Goal: Find contact information: Find contact information

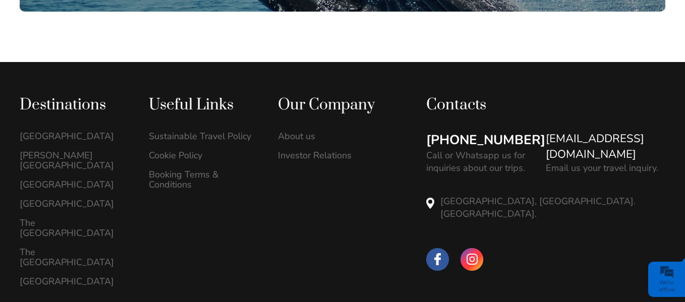
click at [543, 131] on div "[PHONE_NUMBER] Call or Whatsapp us for inquiries about our trips." at bounding box center [485, 153] width 119 height 44
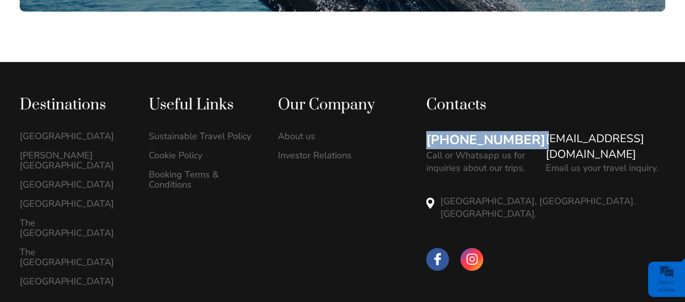
click at [543, 131] on div "[PHONE_NUMBER] Call or Whatsapp us for inquiries about our trips." at bounding box center [485, 153] width 119 height 44
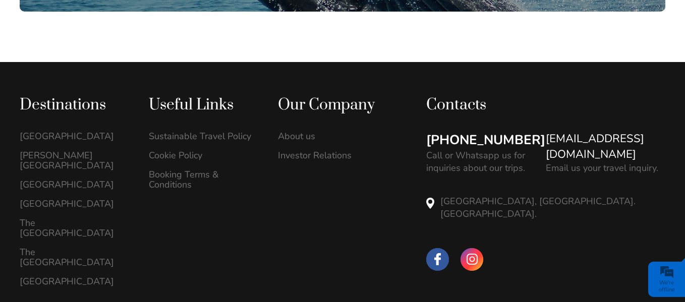
drag, startPoint x: 543, startPoint y: 87, endPoint x: 643, endPoint y: 137, distance: 111.6
click at [617, 195] on p "[GEOGRAPHIC_DATA], [GEOGRAPHIC_DATA]. [GEOGRAPHIC_DATA]." at bounding box center [552, 207] width 225 height 25
click at [664, 131] on link "[EMAIL_ADDRESS][DOMAIN_NAME]" at bounding box center [604, 146] width 119 height 31
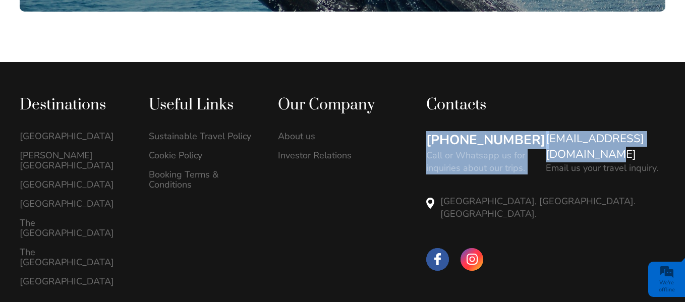
drag, startPoint x: 537, startPoint y: 89, endPoint x: 683, endPoint y: 92, distance: 145.2
click at [665, 131] on div "[PHONE_NUMBER] Call or Whatsapp us for inquiries about our trips. [EMAIL_ADDRES…" at bounding box center [545, 189] width 239 height 117
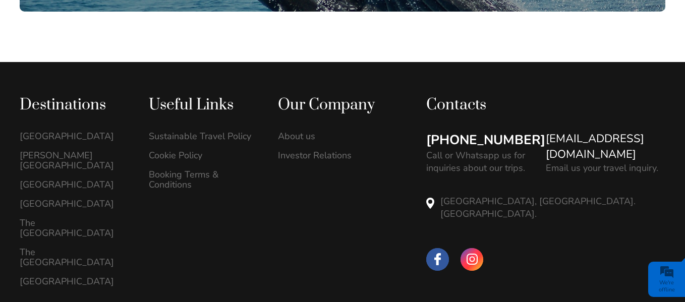
click at [646, 131] on div "[PHONE_NUMBER] Call or Whatsapp us for inquiries about our trips. [EMAIL_ADDRES…" at bounding box center [545, 189] width 239 height 117
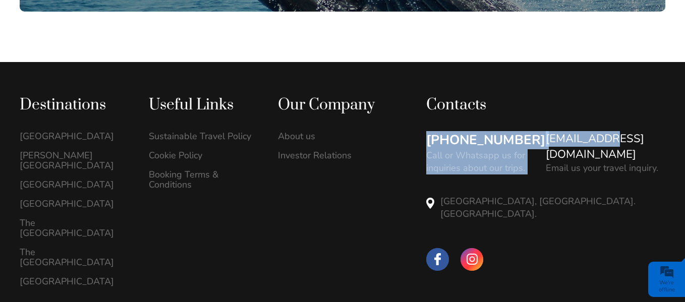
drag, startPoint x: 544, startPoint y: 94, endPoint x: 611, endPoint y: 95, distance: 66.0
click at [611, 131] on div "[PHONE_NUMBER] Call or Whatsapp us for inquiries about our trips. [EMAIL_ADDRES…" at bounding box center [545, 189] width 239 height 117
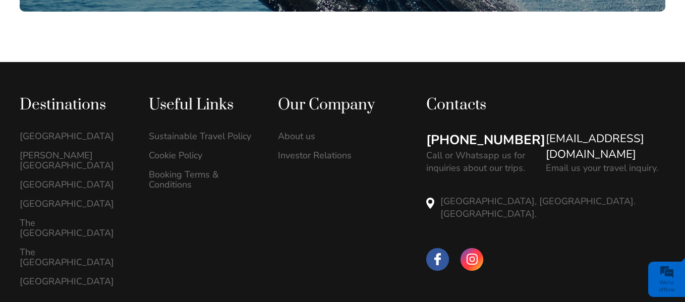
click at [600, 131] on div "[PHONE_NUMBER] Call or Whatsapp us for inquiries about our trips. [EMAIL_ADDRES…" at bounding box center [545, 189] width 239 height 117
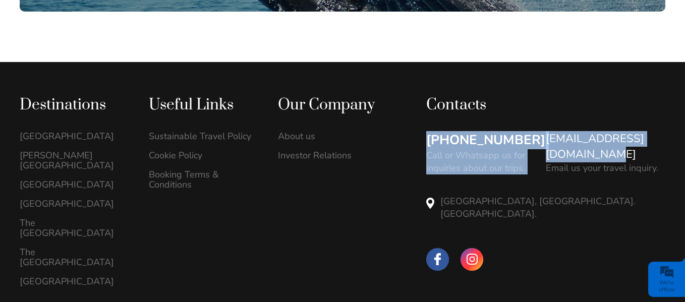
drag, startPoint x: 600, startPoint y: 120, endPoint x: 682, endPoint y: 92, distance: 86.9
click at [665, 131] on div "[PHONE_NUMBER] Call or Whatsapp us for inquiries about our trips. [EMAIL_ADDRES…" at bounding box center [545, 189] width 239 height 117
copy div "[PHONE_NUMBER] Call or Whatsapp us for inquiries about our trips. hello@mauriti…"
